Goal: Information Seeking & Learning: Compare options

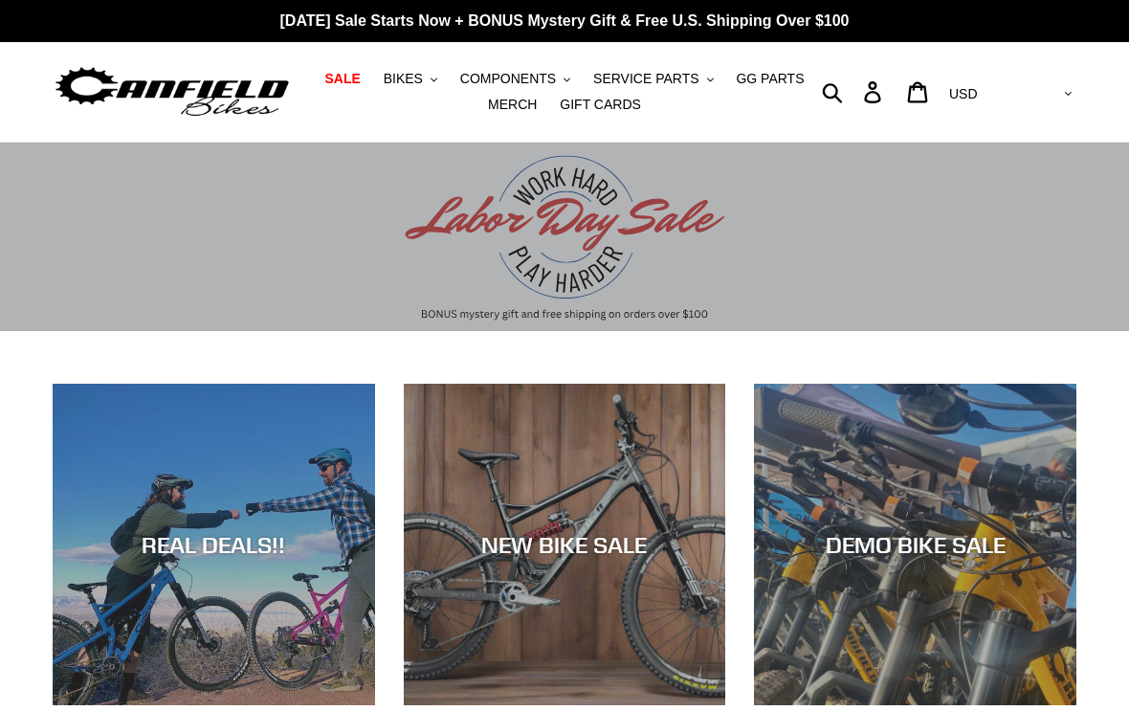
click at [401, 78] on span "BIKES" at bounding box center [403, 79] width 39 height 16
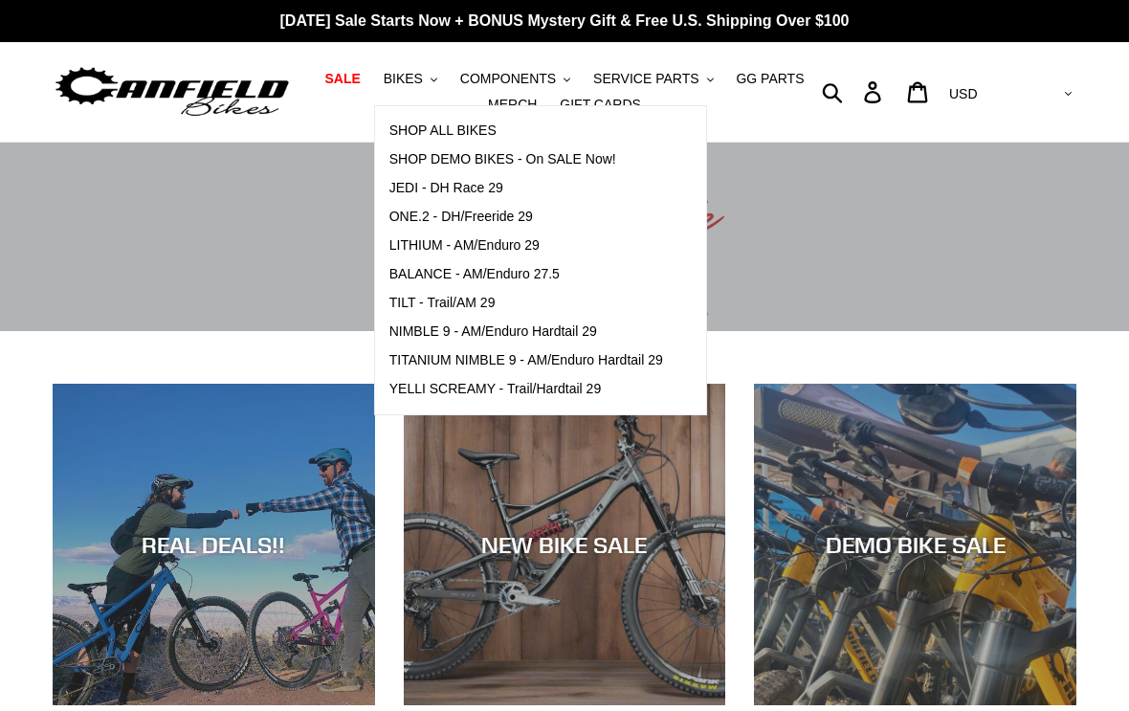
click at [452, 303] on span "TILT - Trail/AM 29" at bounding box center [442, 303] width 106 height 16
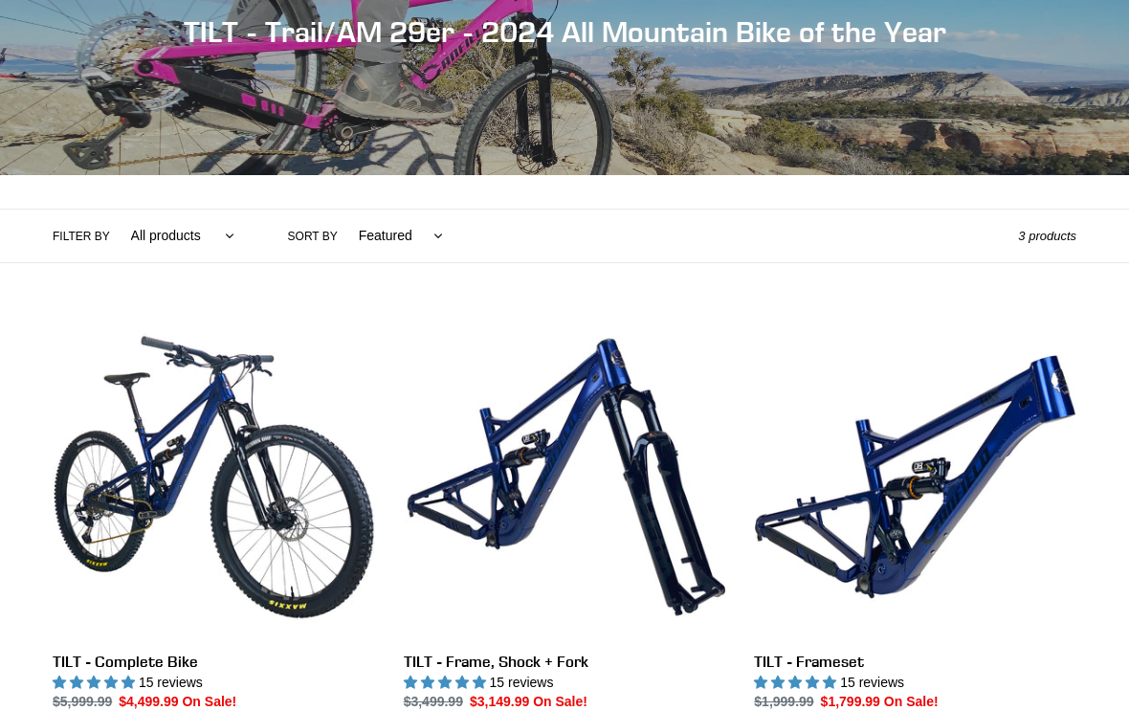
scroll to position [254, 0]
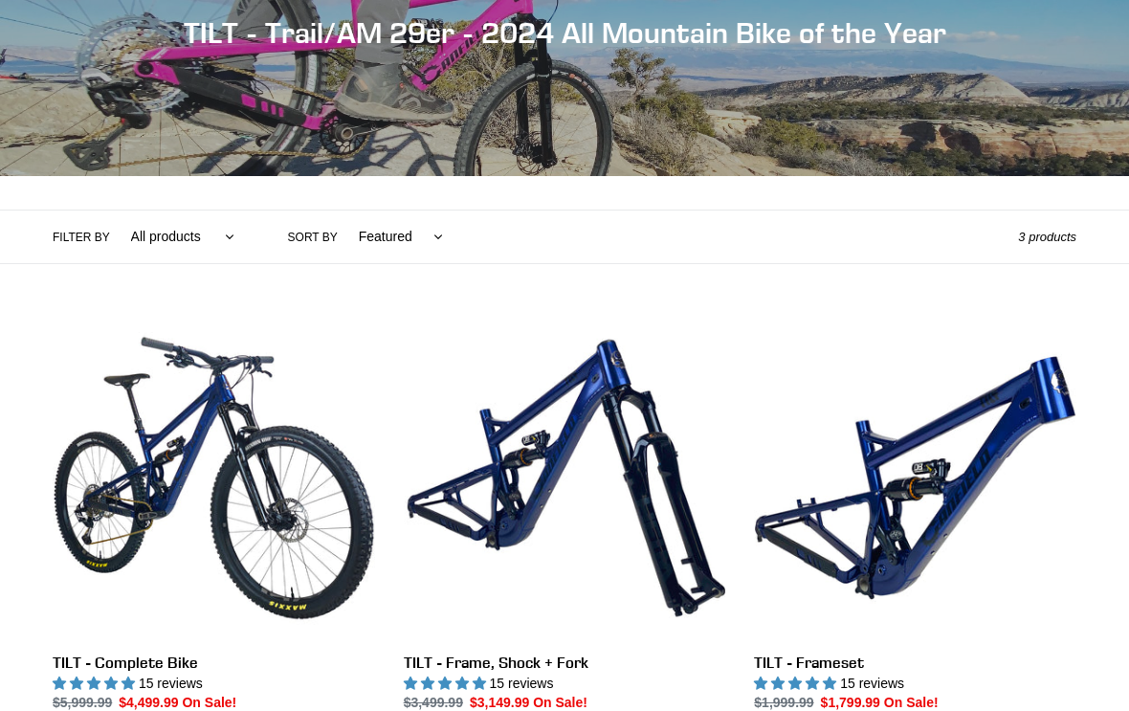
click at [874, 508] on link "TILT - Frameset" at bounding box center [915, 537] width 322 height 441
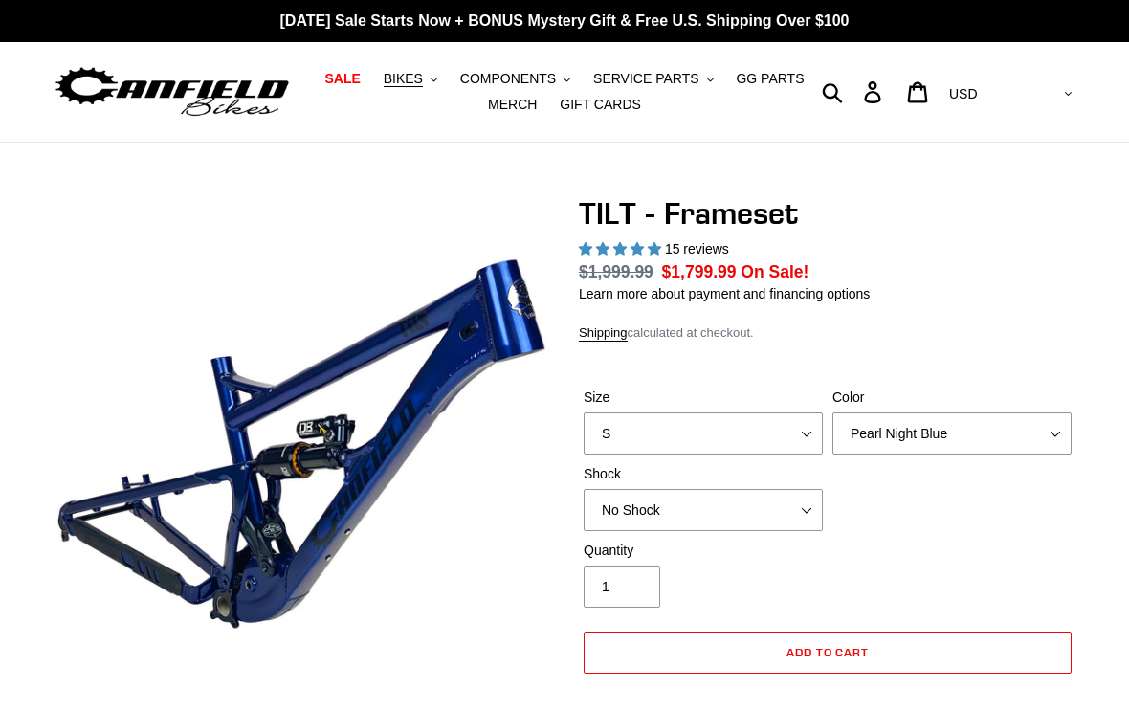
select select "highest-rating"
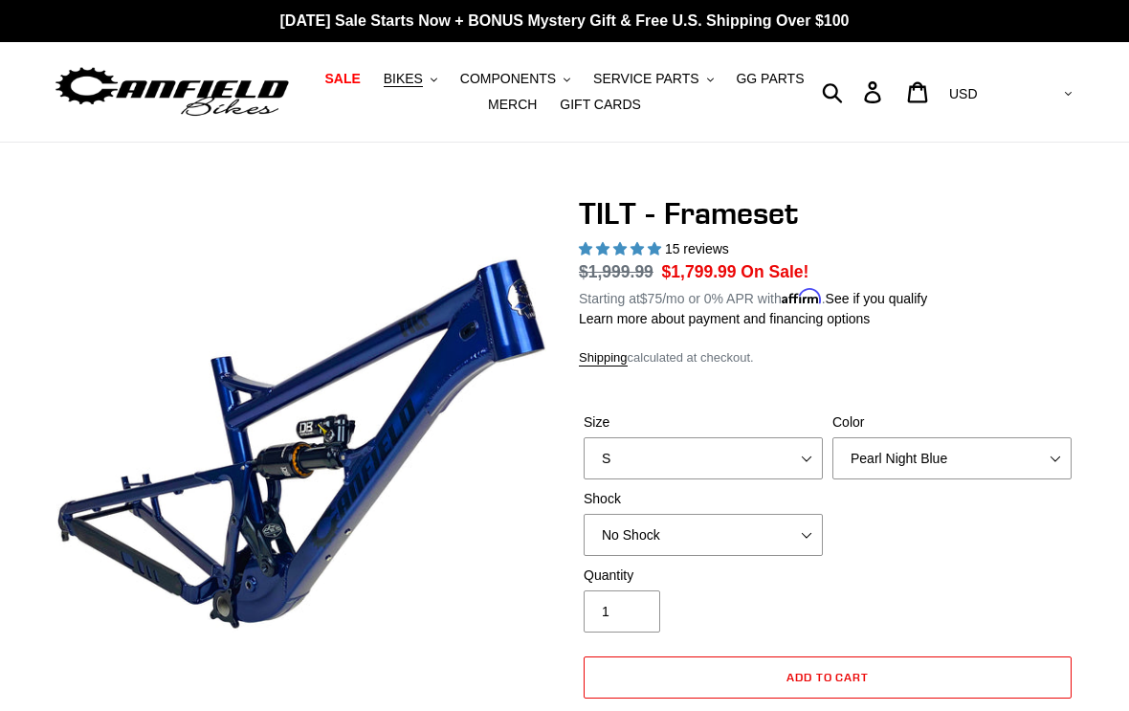
click at [401, 77] on span "BIKES" at bounding box center [403, 79] width 39 height 16
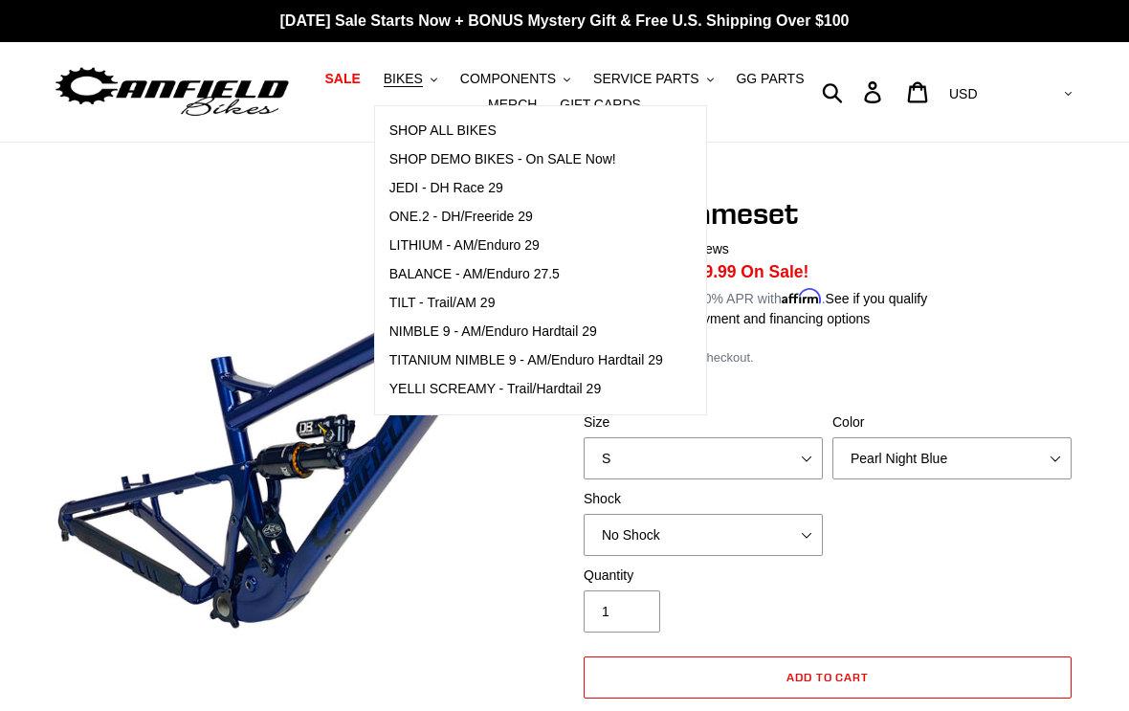
click at [463, 216] on span "ONE.2 - DH/Freeride 29" at bounding box center [461, 217] width 144 height 16
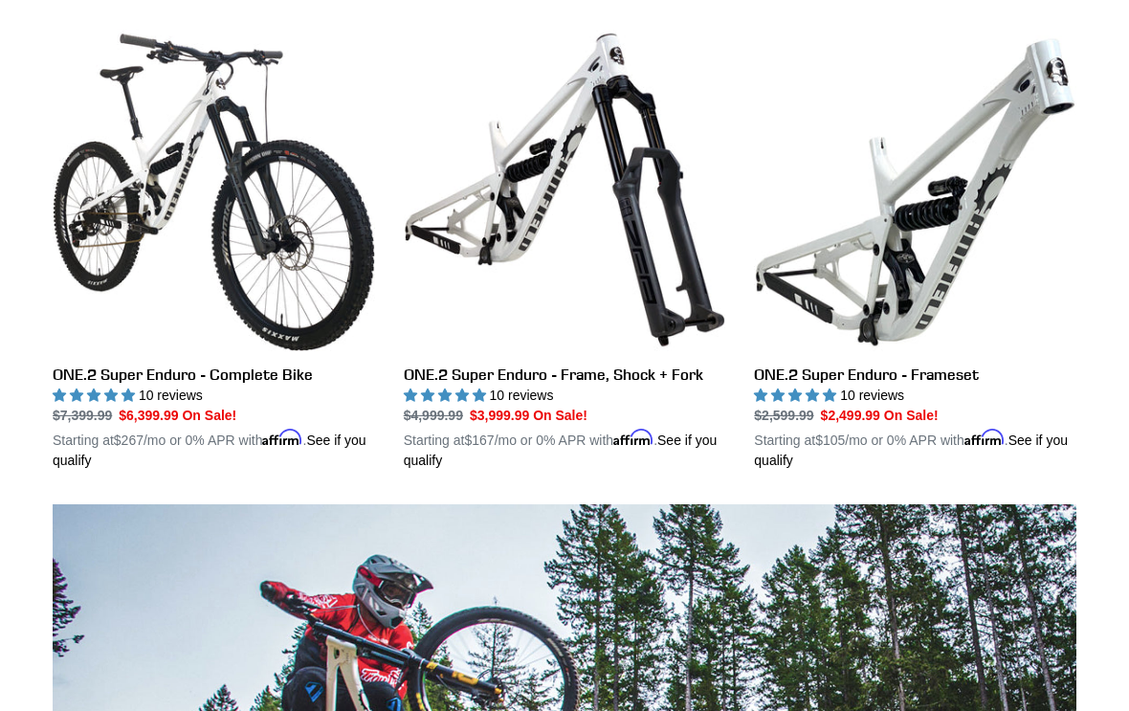
scroll to position [1016, 0]
click at [890, 242] on link "ONE.2 Super Enduro - Frameset" at bounding box center [915, 249] width 322 height 441
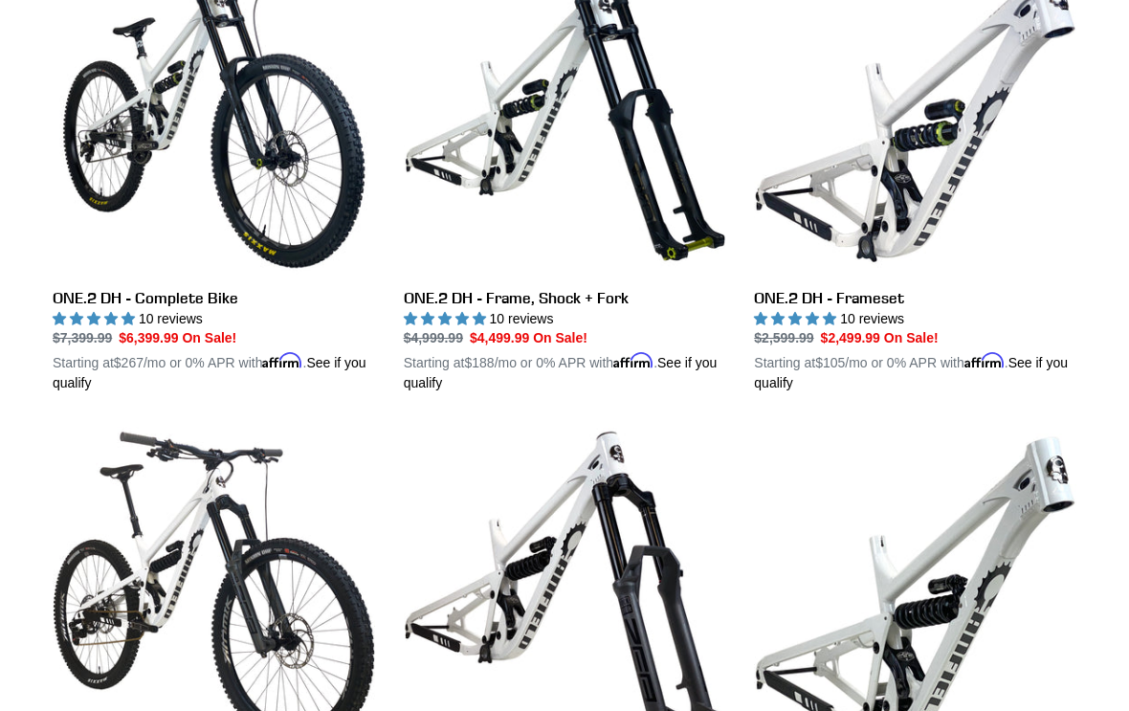
scroll to position [617, 0]
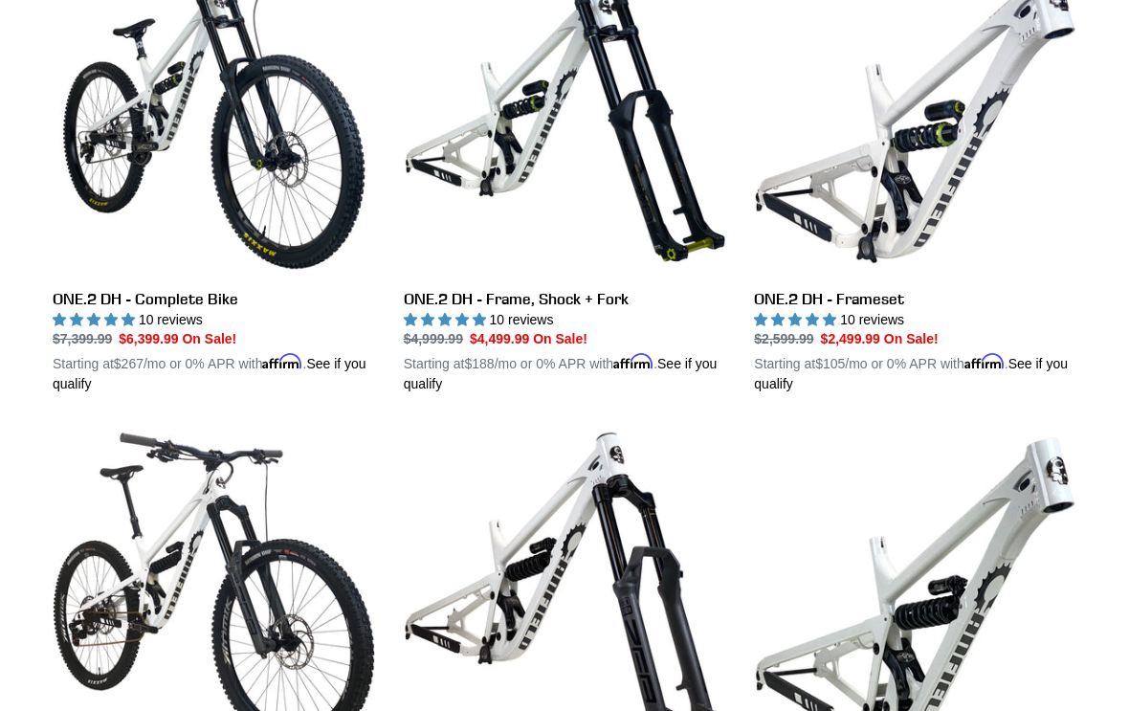
click at [878, 195] on link "ONE.2 DH - Frameset" at bounding box center [915, 173] width 322 height 441
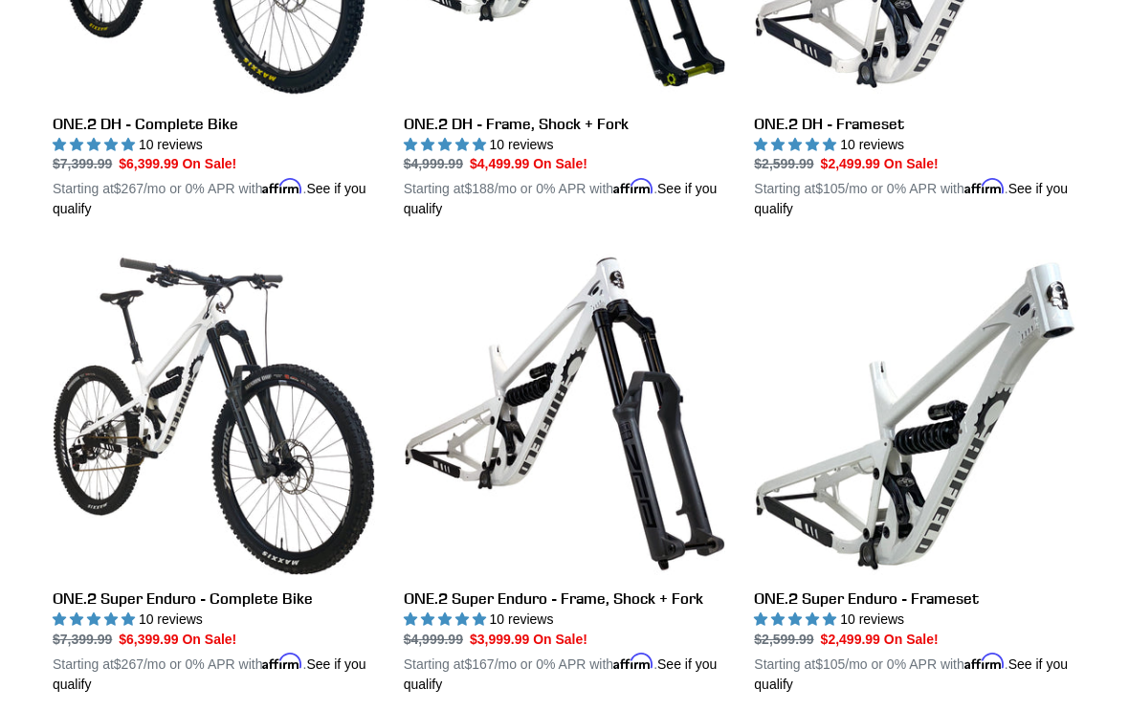
scroll to position [792, 0]
click at [878, 491] on link "ONE.2 Super Enduro - Frameset" at bounding box center [915, 473] width 322 height 441
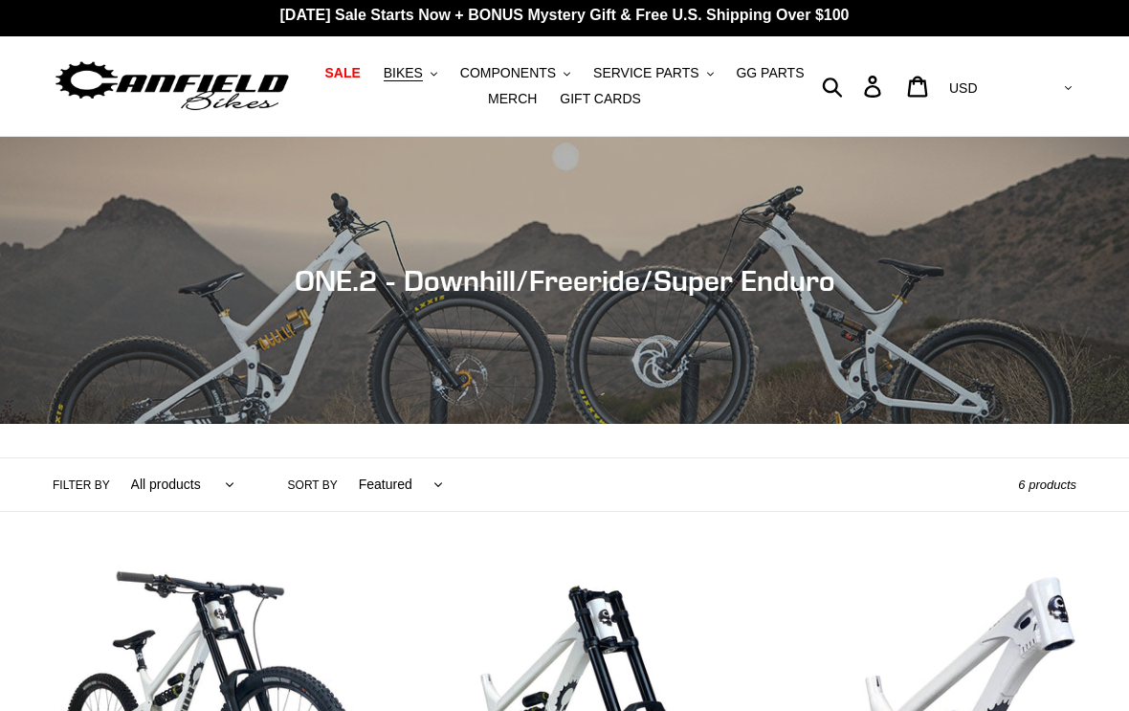
scroll to position [37, 0]
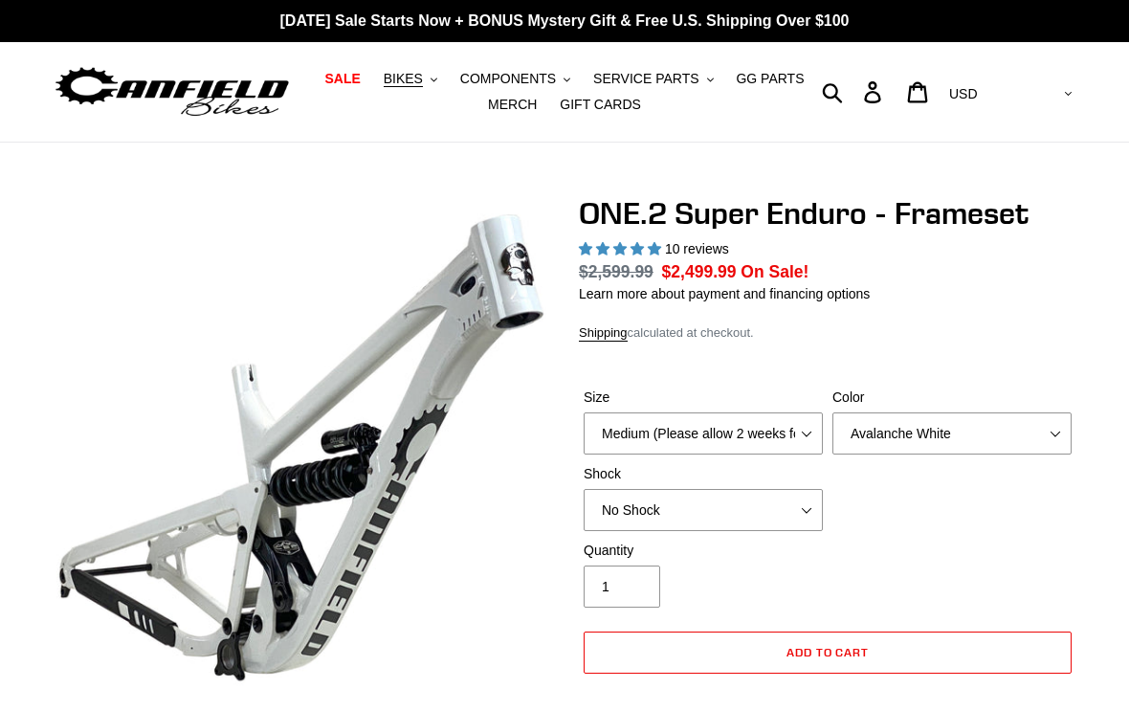
select select "highest-rating"
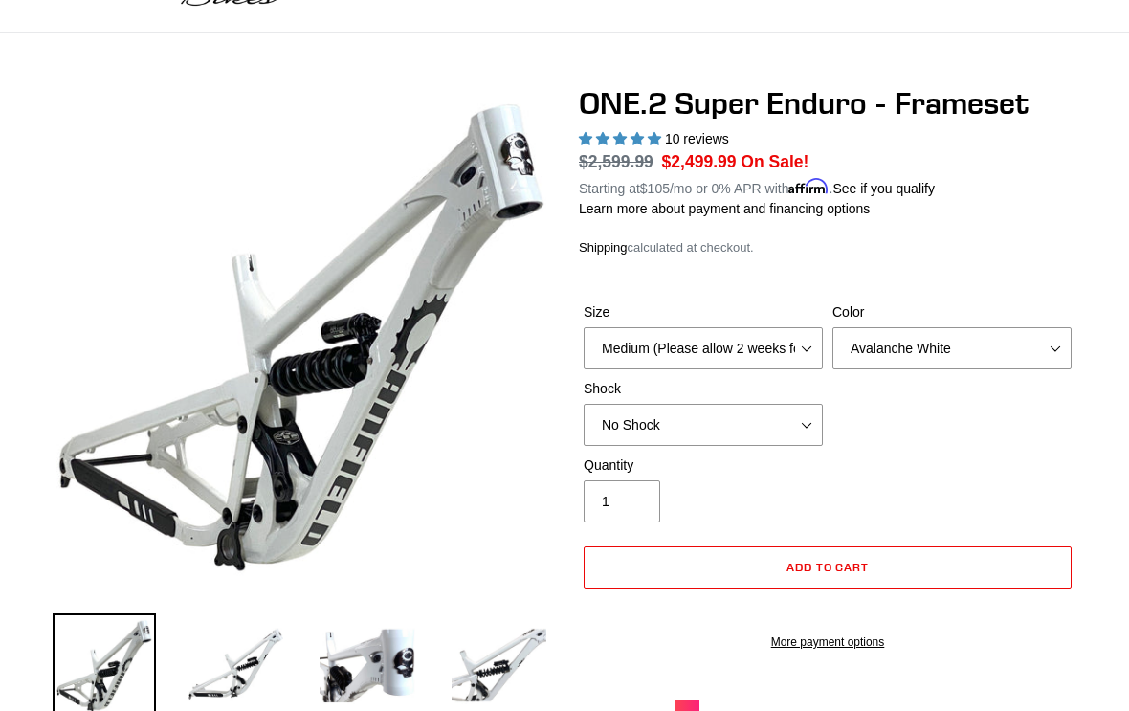
scroll to position [91, 0]
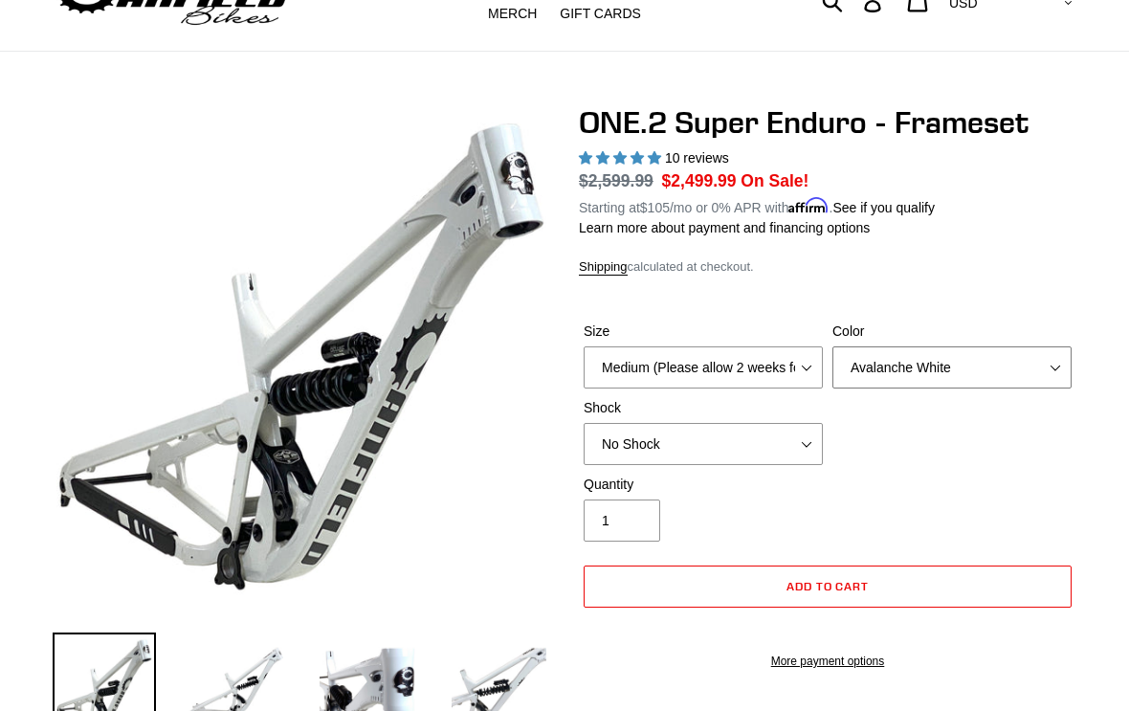
click at [1048, 365] on select "Avalanche White Bentonite Grey" at bounding box center [952, 367] width 239 height 42
select select "Bentonite Grey"
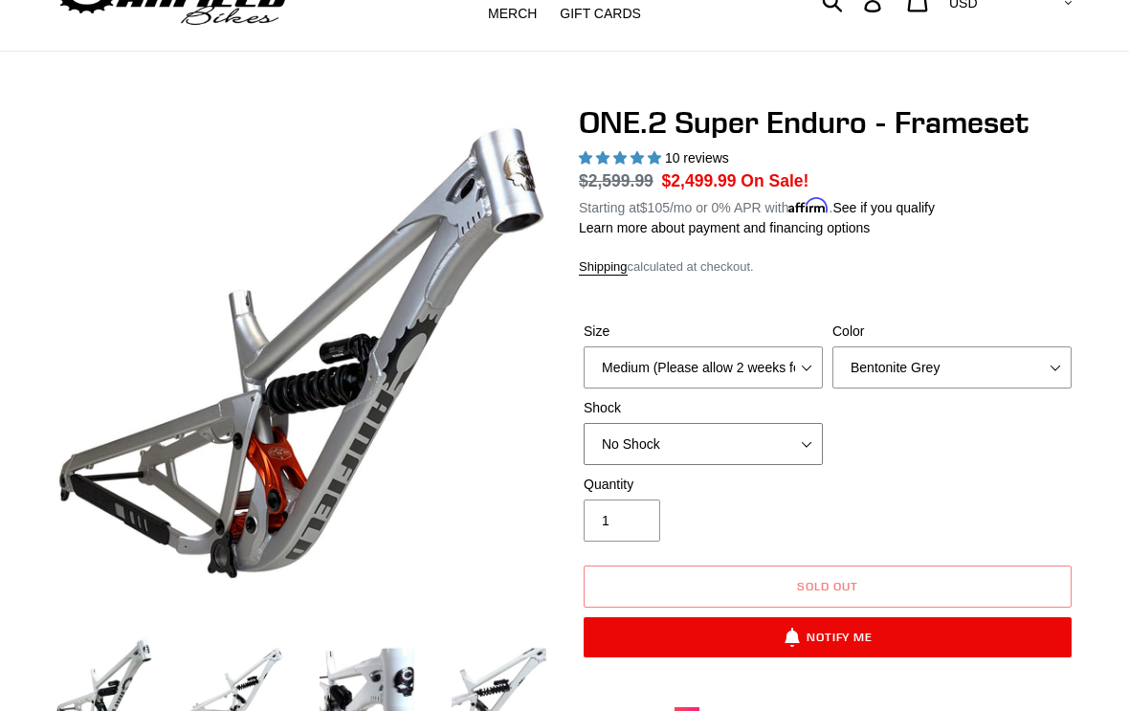
click at [801, 439] on select "No Shock RockShox Vivid Coil" at bounding box center [703, 444] width 239 height 42
select select "RockShox Vivid Coil"
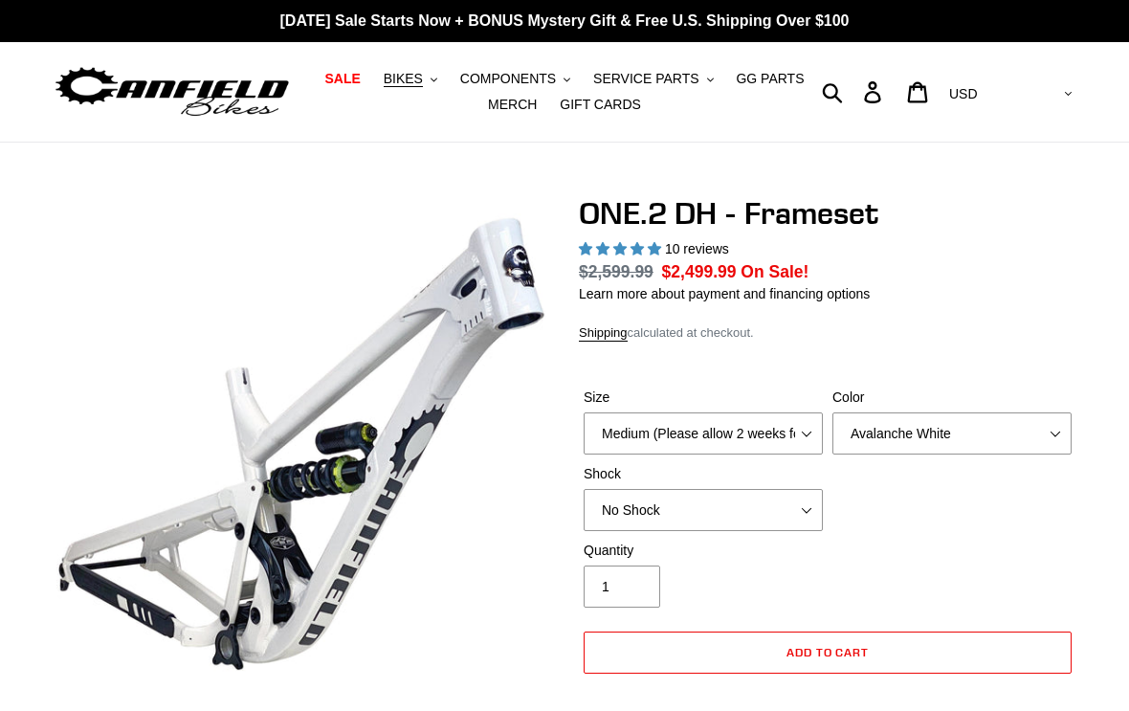
select select "highest-rating"
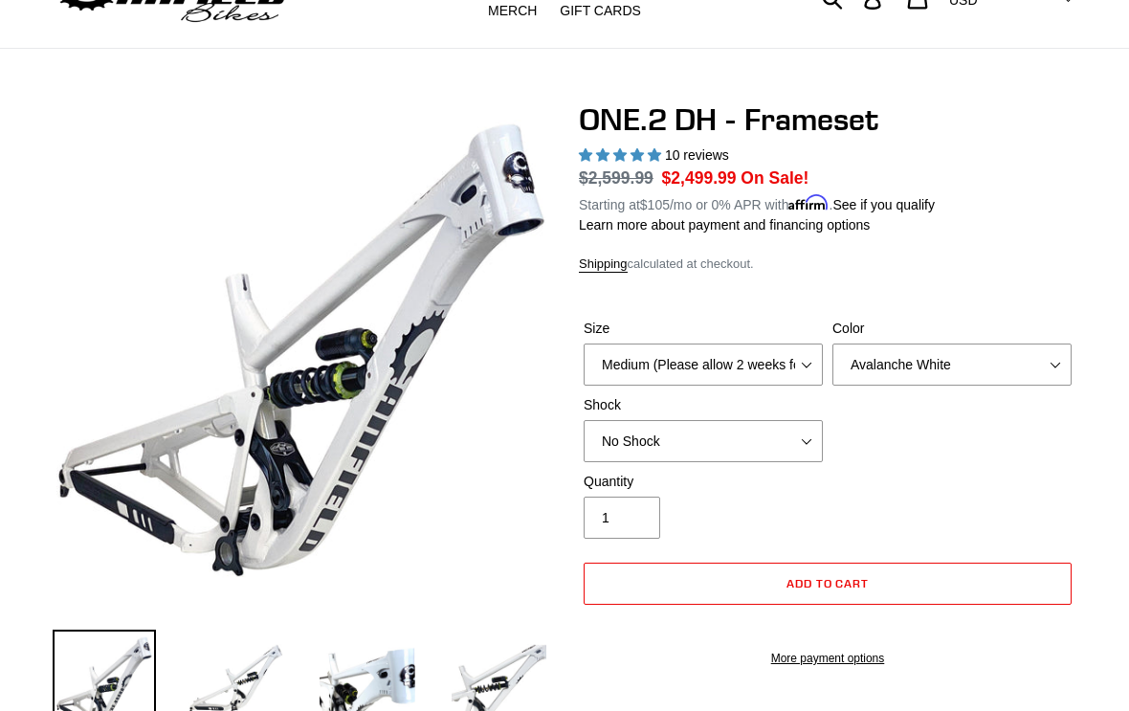
scroll to position [85, 0]
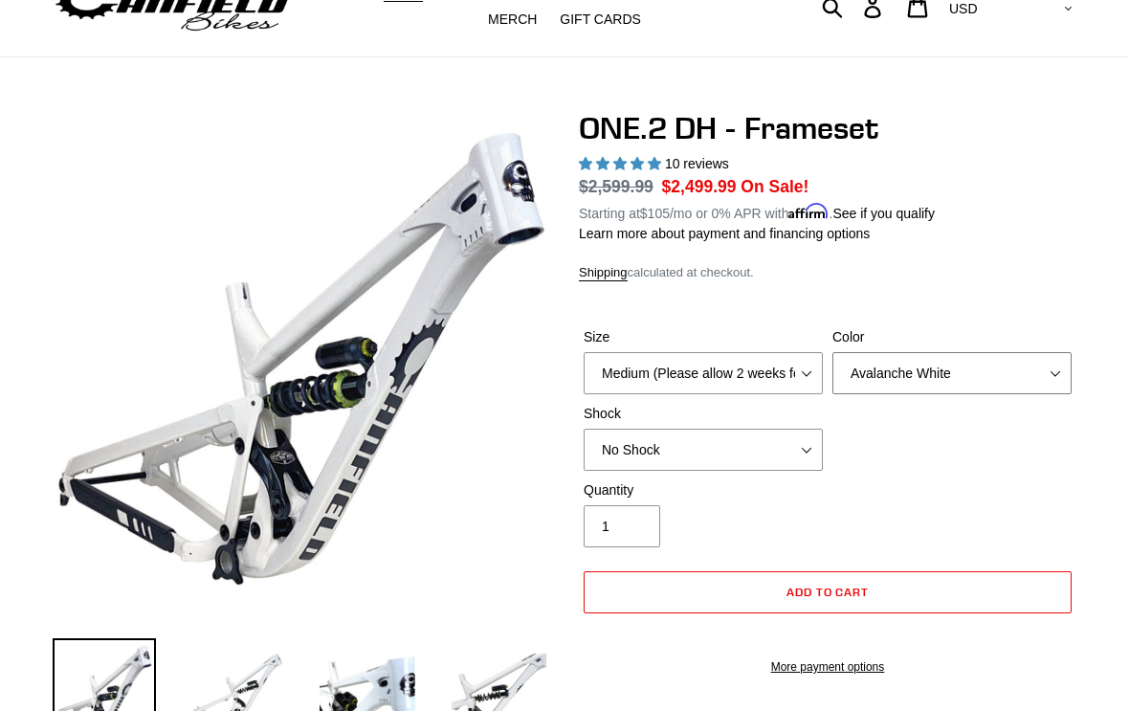
click at [1049, 370] on select "Avalanche White Bentonite Grey" at bounding box center [952, 373] width 239 height 42
select select "Bentonite Grey"
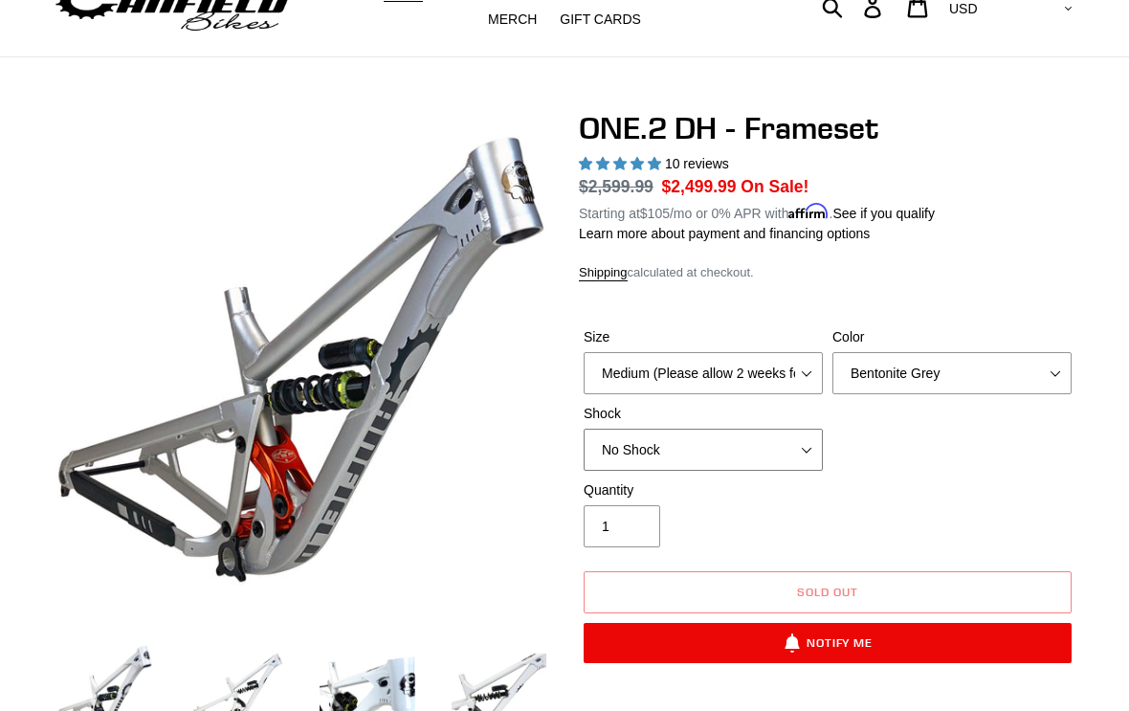
click at [800, 447] on select "No Shock Fox DHX2 Coil RockShox Vivid Coil EXT Storia LOK V3 (Custom Order)" at bounding box center [703, 450] width 239 height 42
select select "RockShox Vivid Coil"
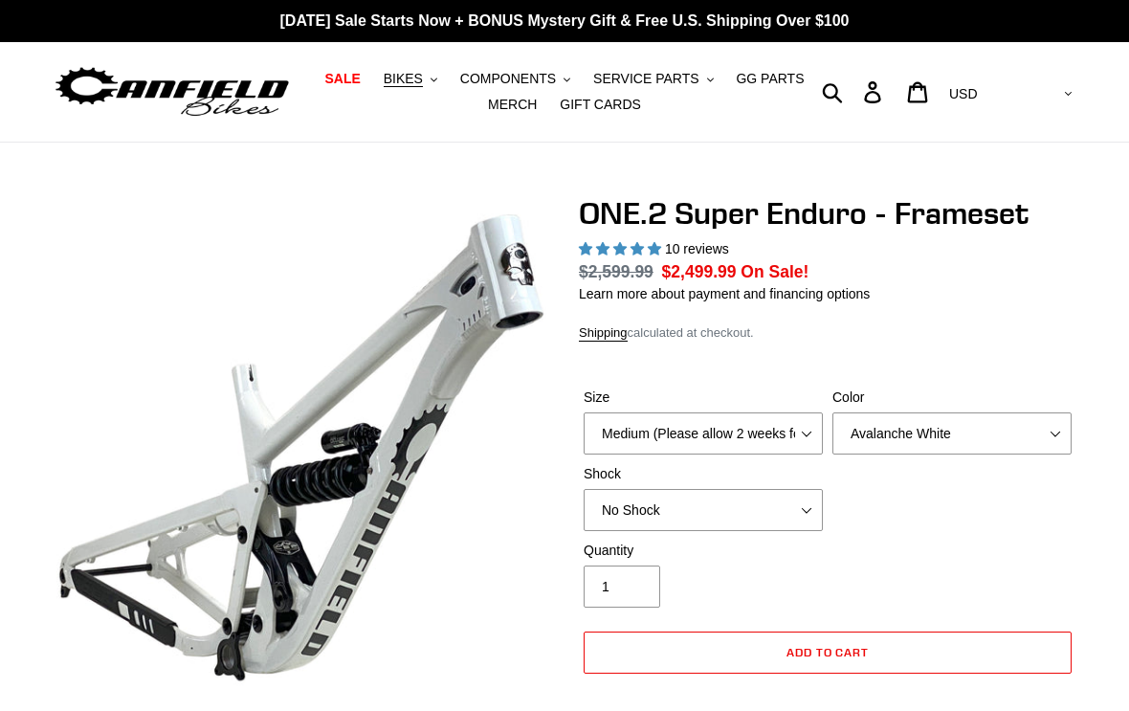
select select "highest-rating"
